Goal: Information Seeking & Learning: Learn about a topic

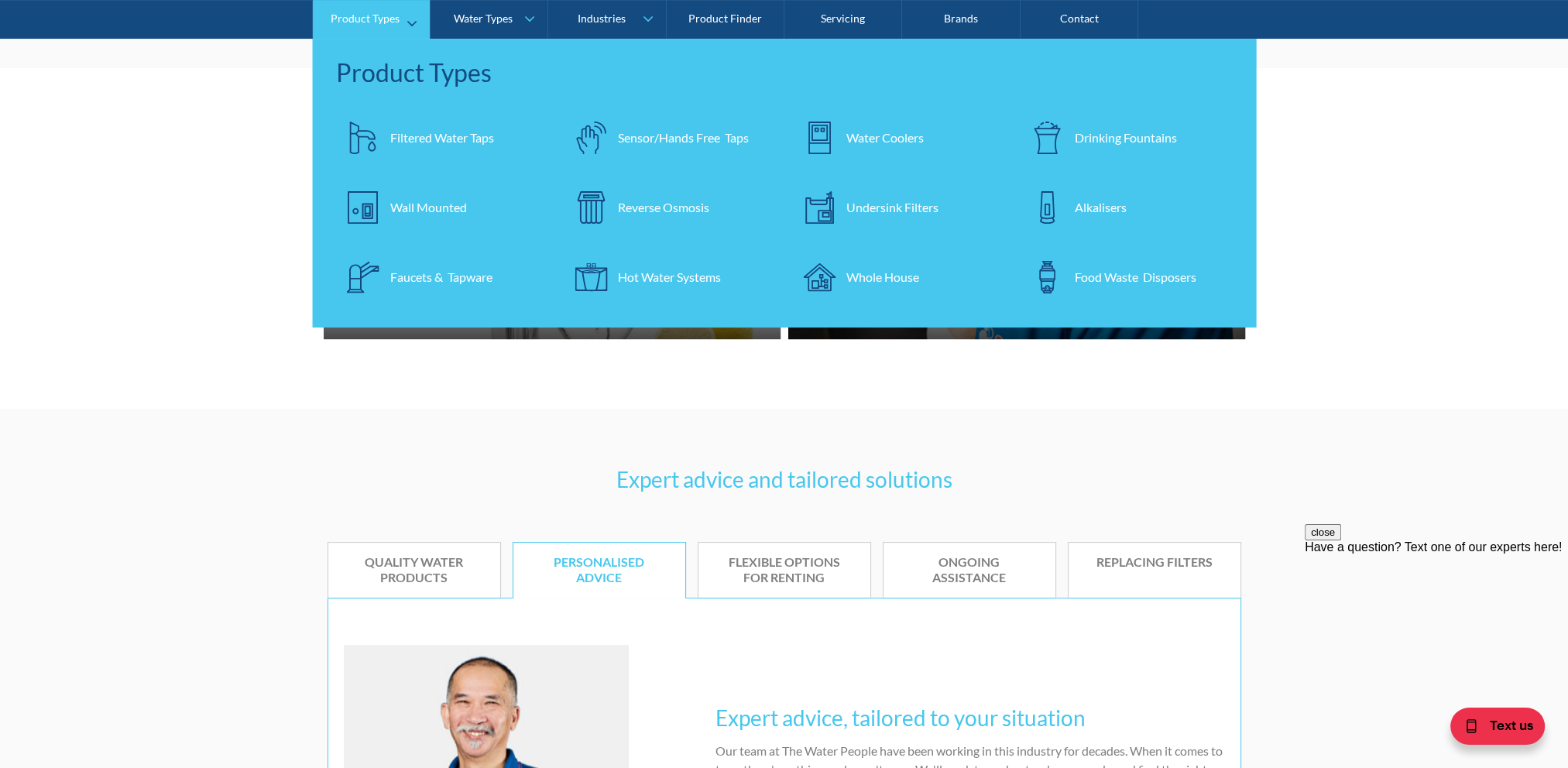
click at [423, 150] on link "Filtered Water Taps" at bounding box center [442, 138] width 213 height 54
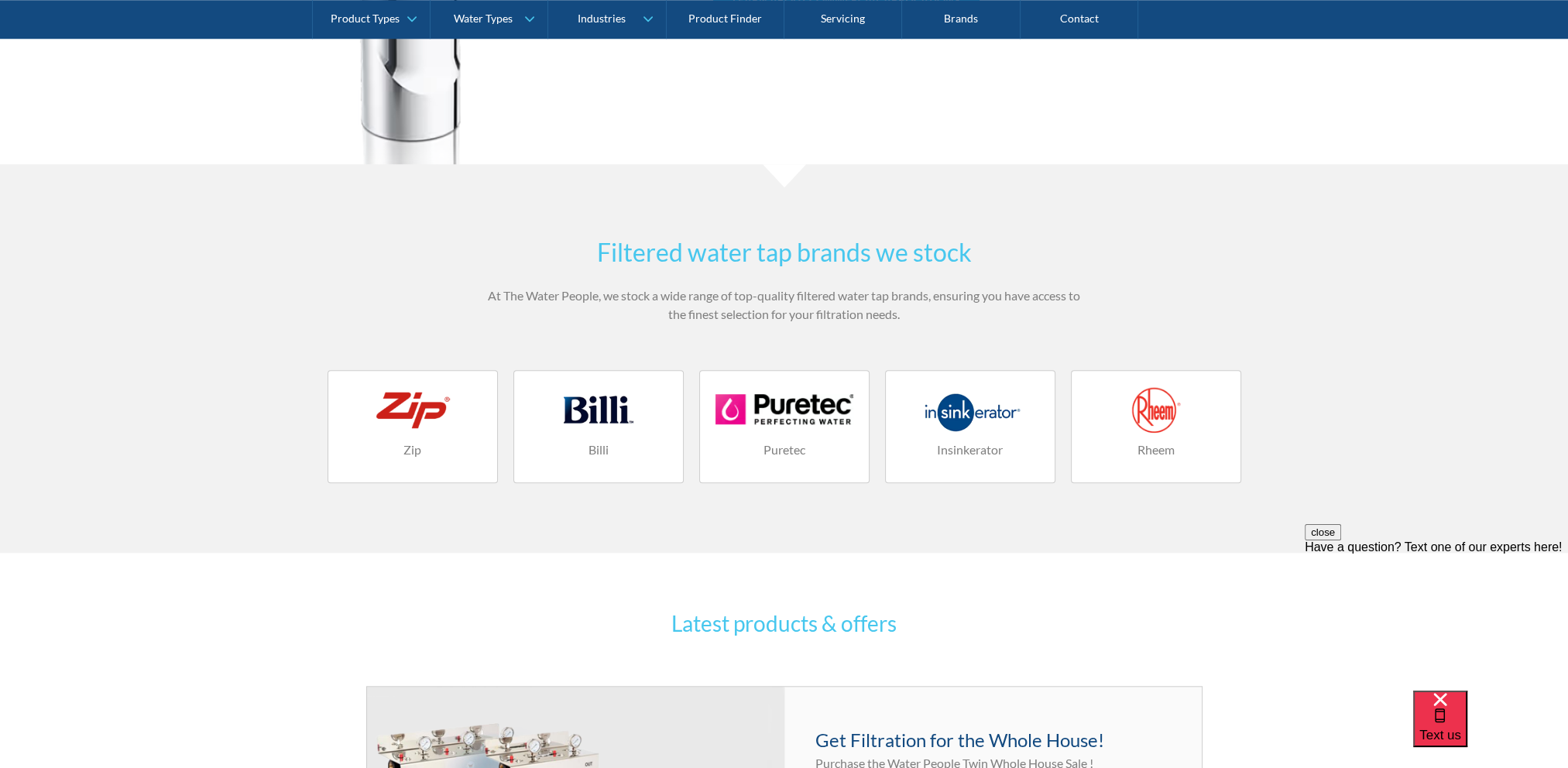
scroll to position [1549, 0]
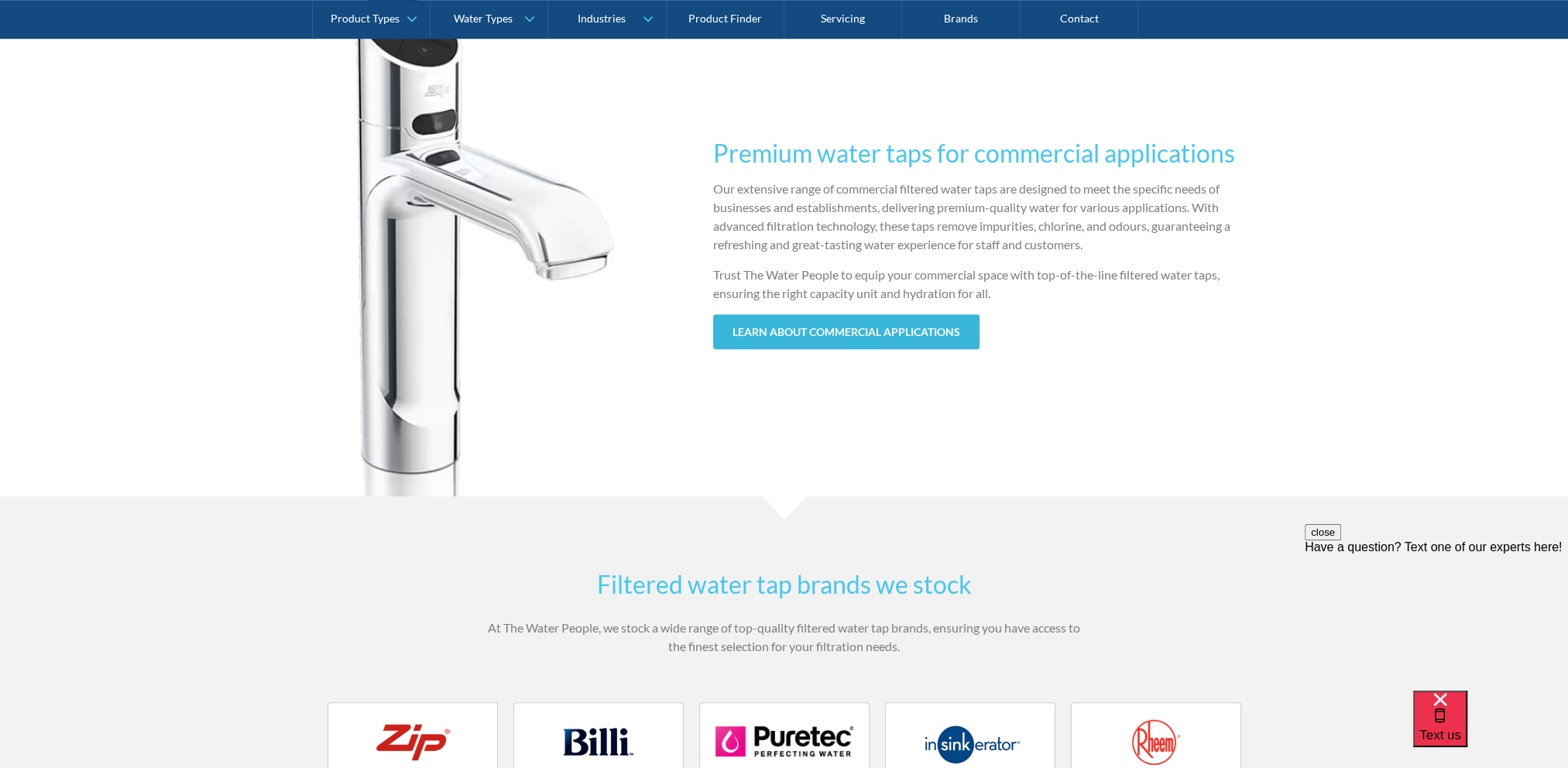
click at [818, 329] on link "learn about commercial applications" at bounding box center [846, 332] width 266 height 35
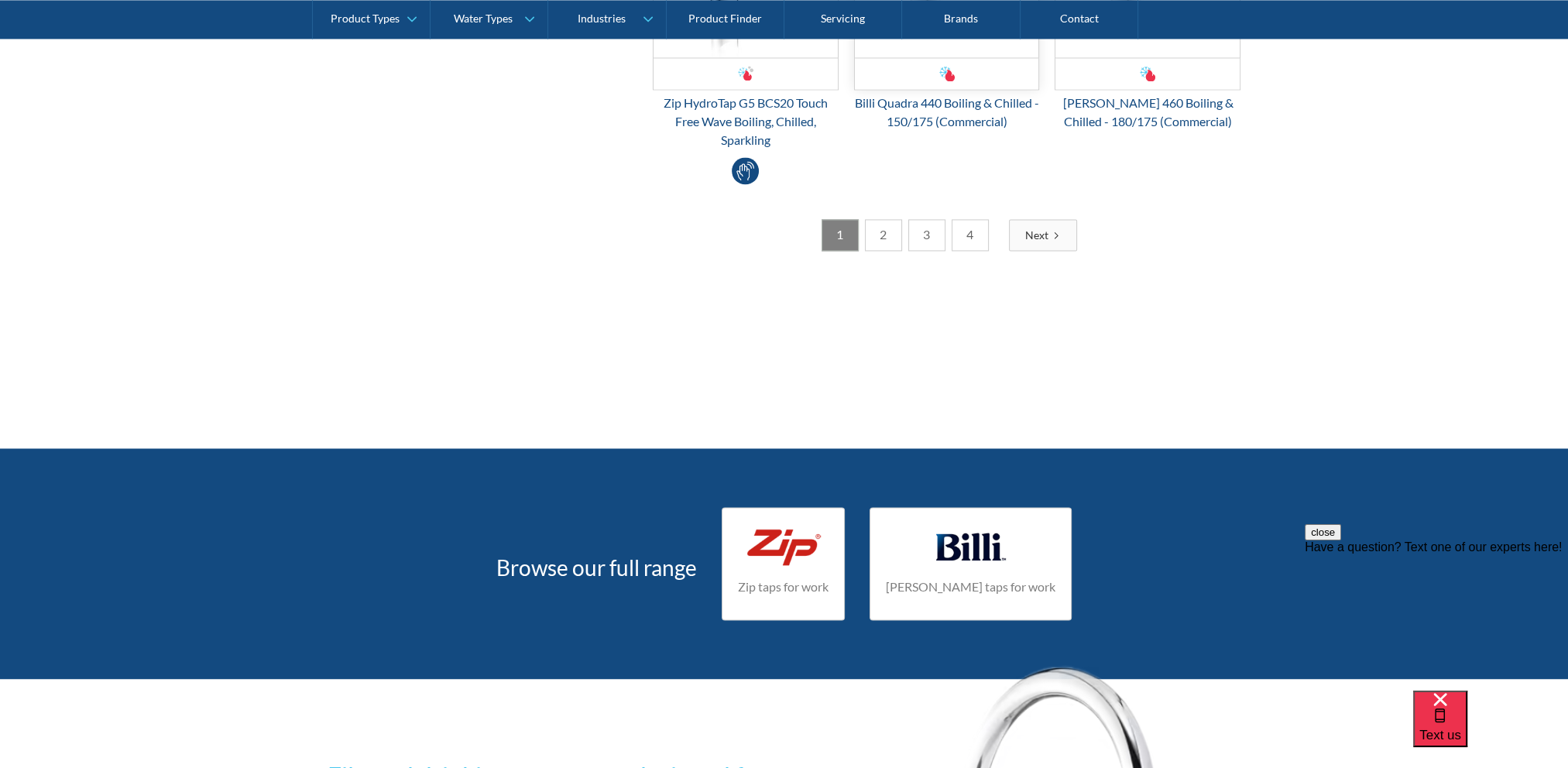
scroll to position [2943, 0]
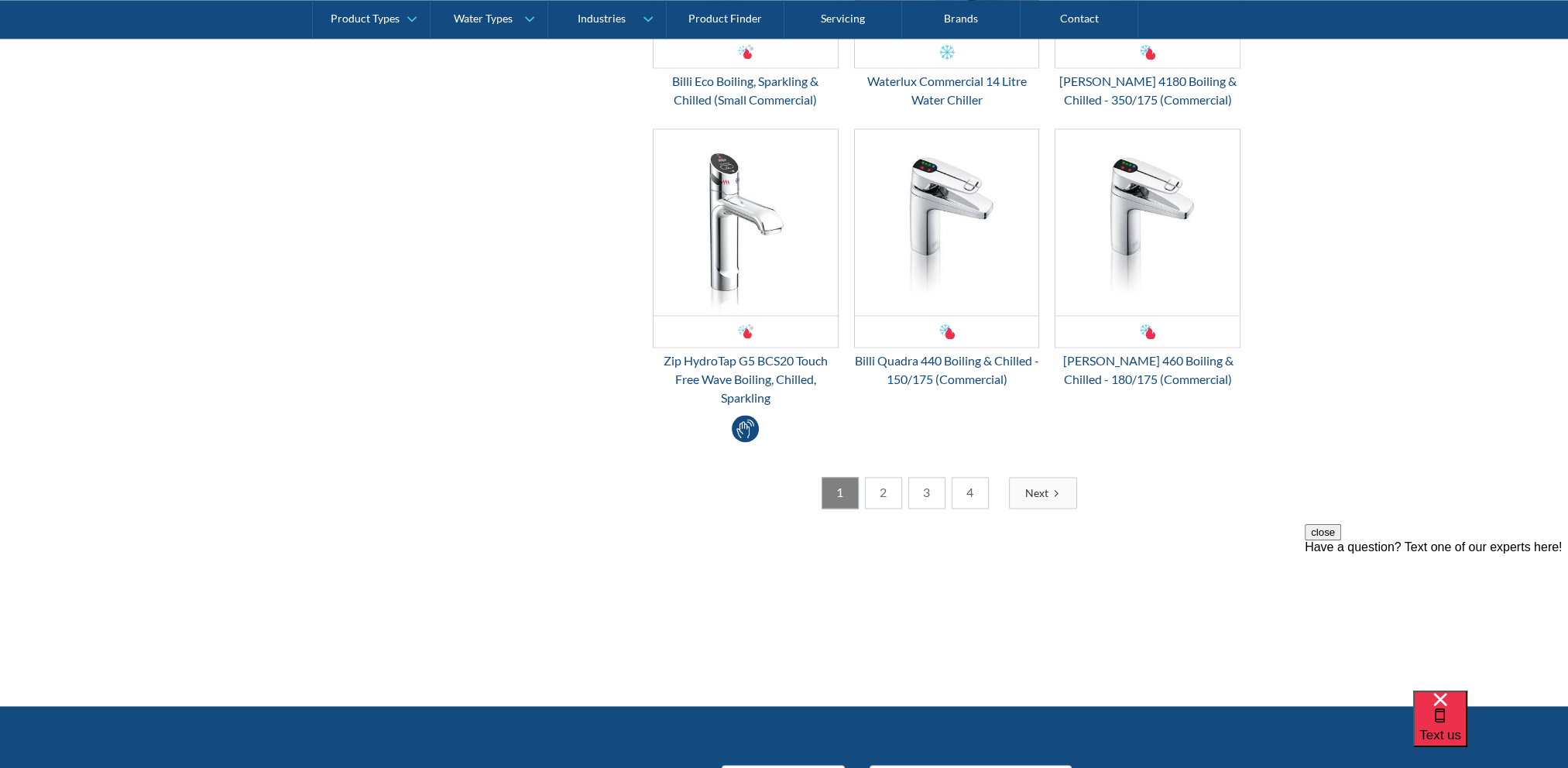
click at [887, 483] on link "2" at bounding box center [883, 493] width 37 height 32
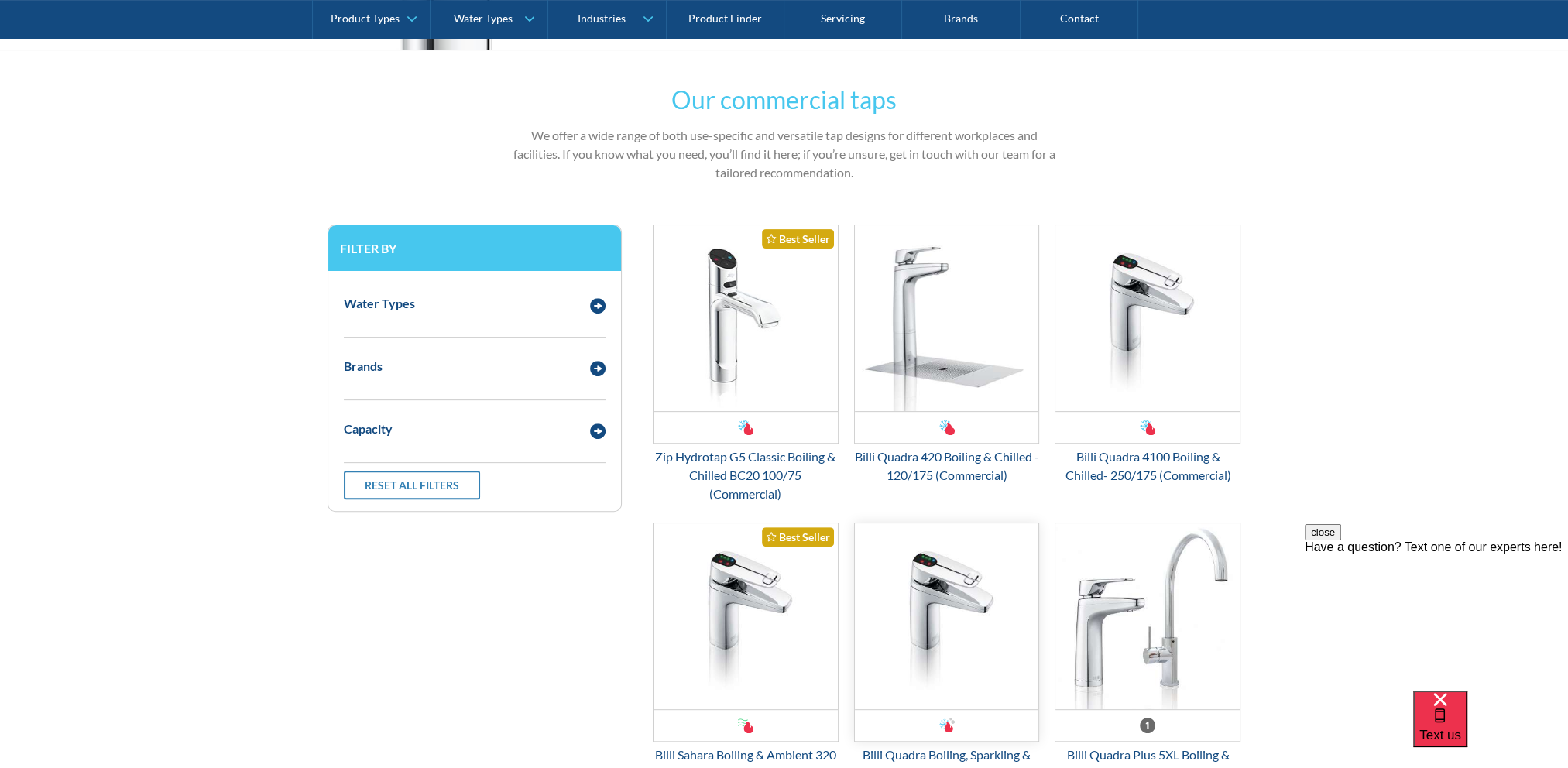
scroll to position [852, 0]
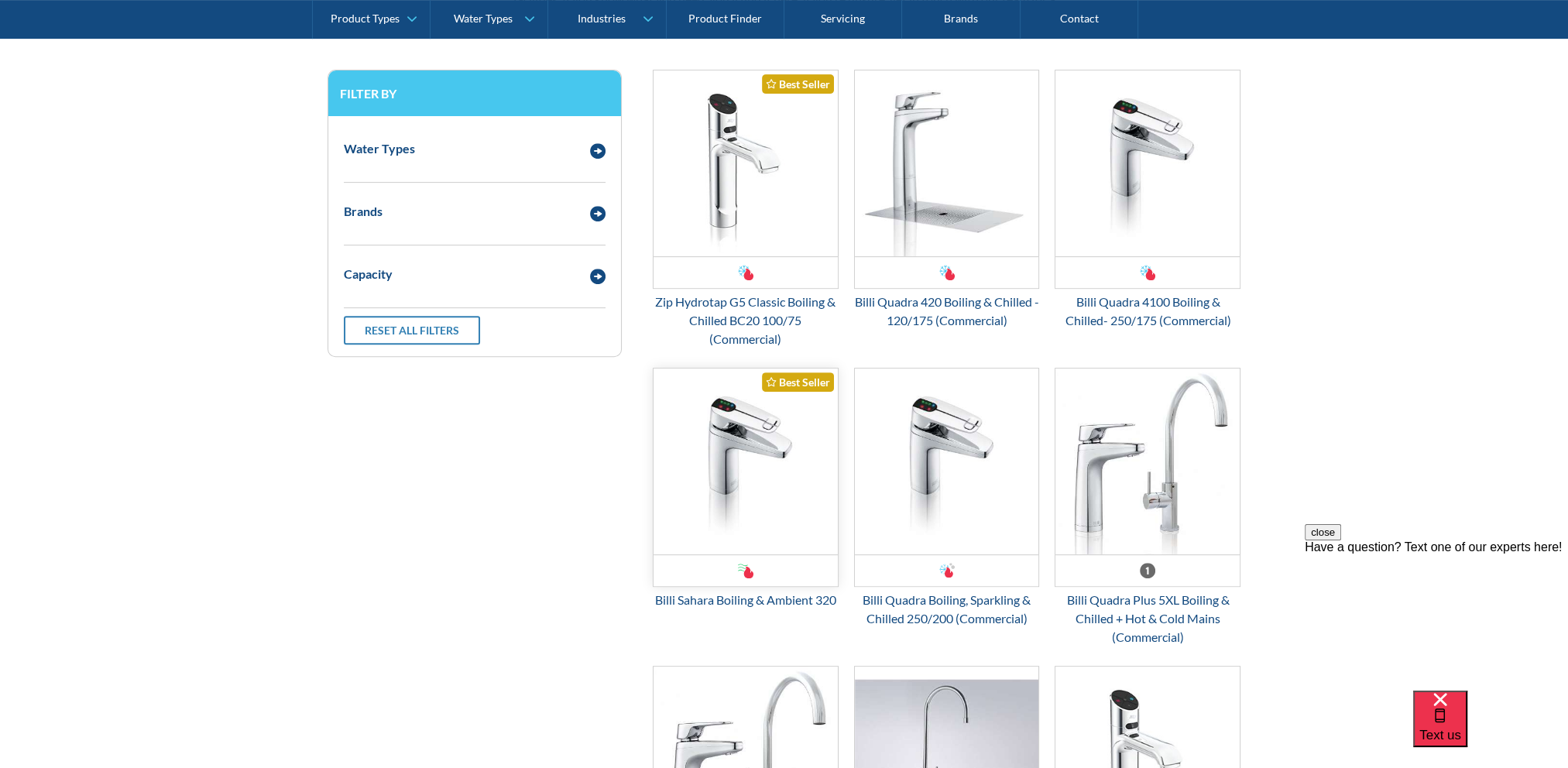
click at [753, 573] on div "Email Form 3" at bounding box center [746, 571] width 16 height 16
